Goal: Find specific page/section: Find specific page/section

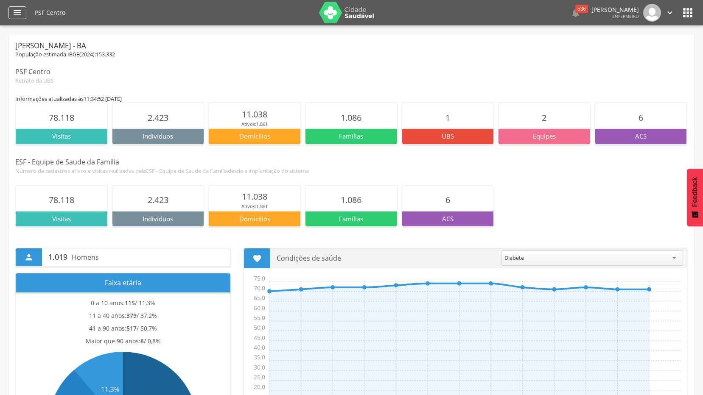
click at [10, 9] on div "" at bounding box center [17, 12] width 18 height 13
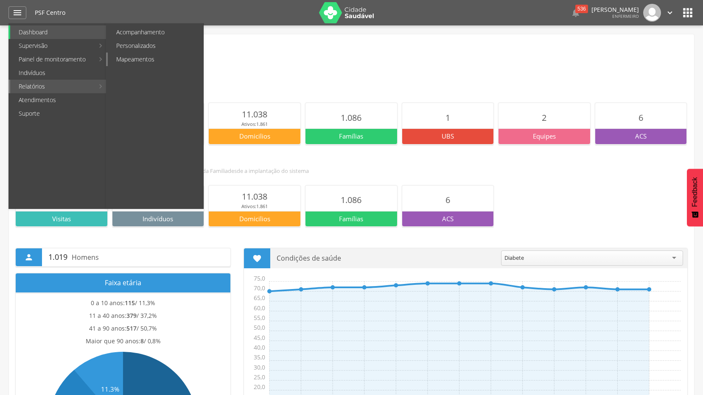
click at [141, 56] on link "Mapeamentos" at bounding box center [155, 60] width 95 height 14
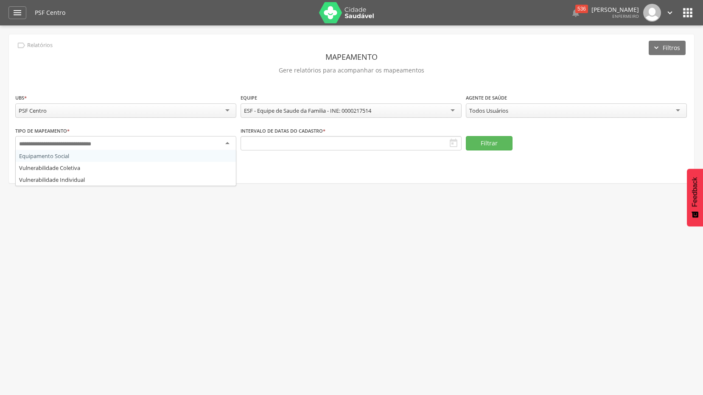
click at [190, 137] on div at bounding box center [125, 143] width 221 height 15
click at [15, 17] on icon "" at bounding box center [17, 13] width 10 height 10
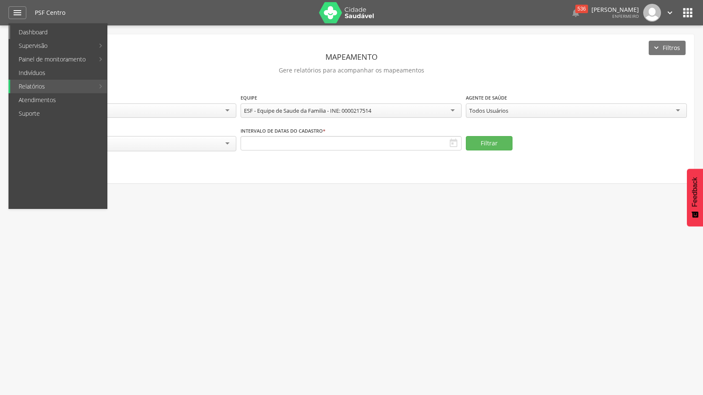
click at [26, 29] on link "Dashboard" at bounding box center [58, 32] width 97 height 14
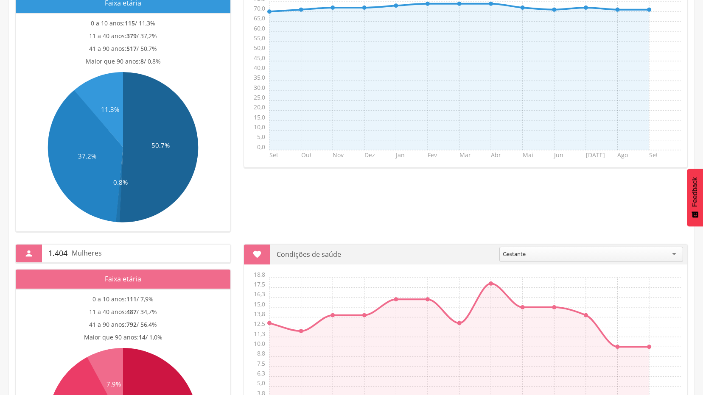
scroll to position [34, 0]
click at [676, 247] on div "Gestante" at bounding box center [591, 254] width 184 height 15
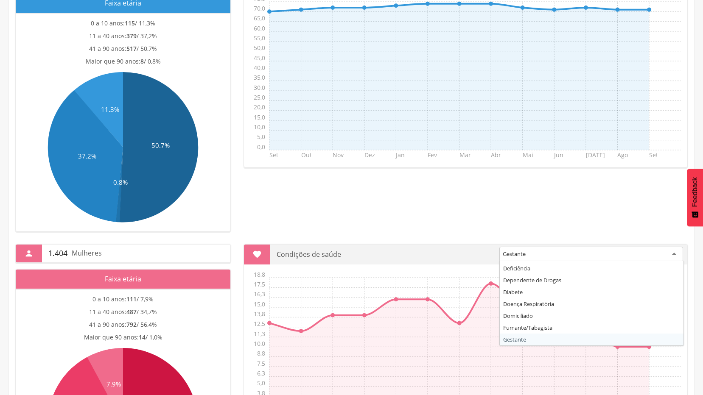
click at [577, 190] on div " 1.019 Homens Faixa etária 0 a 10 anos: 115 / 11,3% 11 a 40 anos: 379 / 37,2% …" at bounding box center [351, 93] width 685 height 276
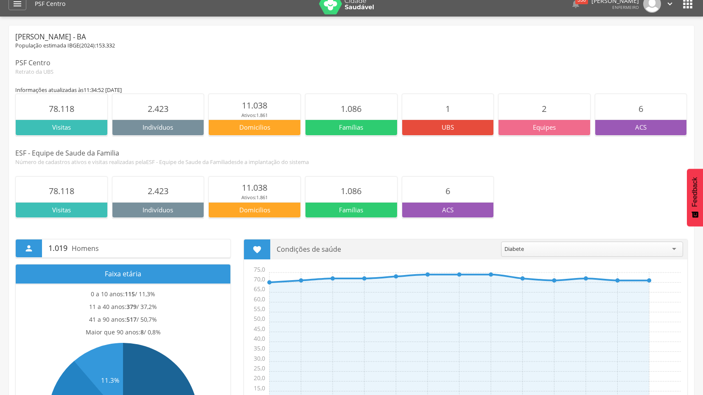
scroll to position [0, 0]
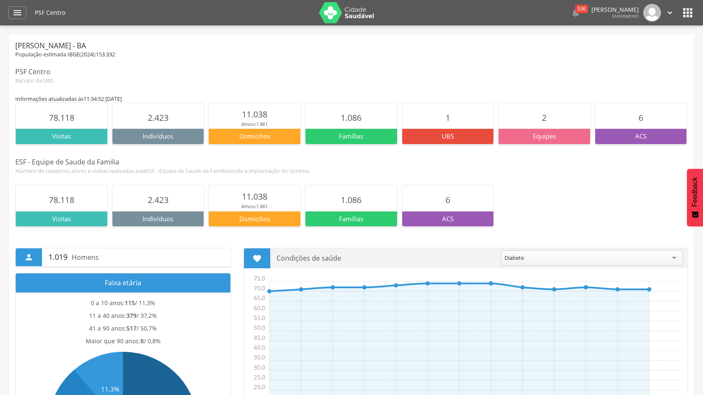
click at [670, 13] on icon "" at bounding box center [669, 12] width 9 height 9
click at [684, 12] on icon "" at bounding box center [688, 13] width 14 height 14
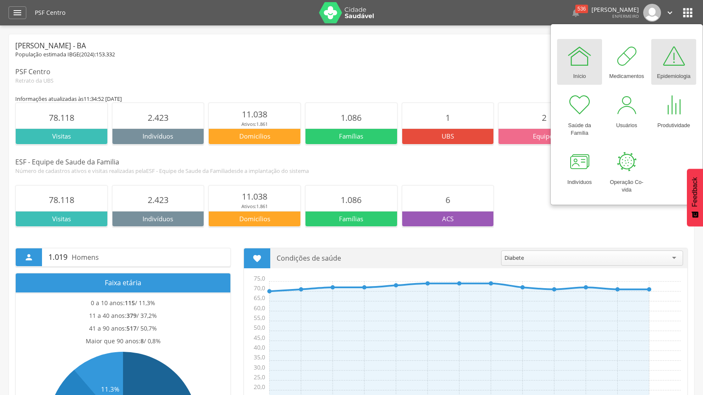
click at [659, 66] on link "Epidemiologia" at bounding box center [673, 62] width 45 height 46
